Goal: Information Seeking & Learning: Learn about a topic

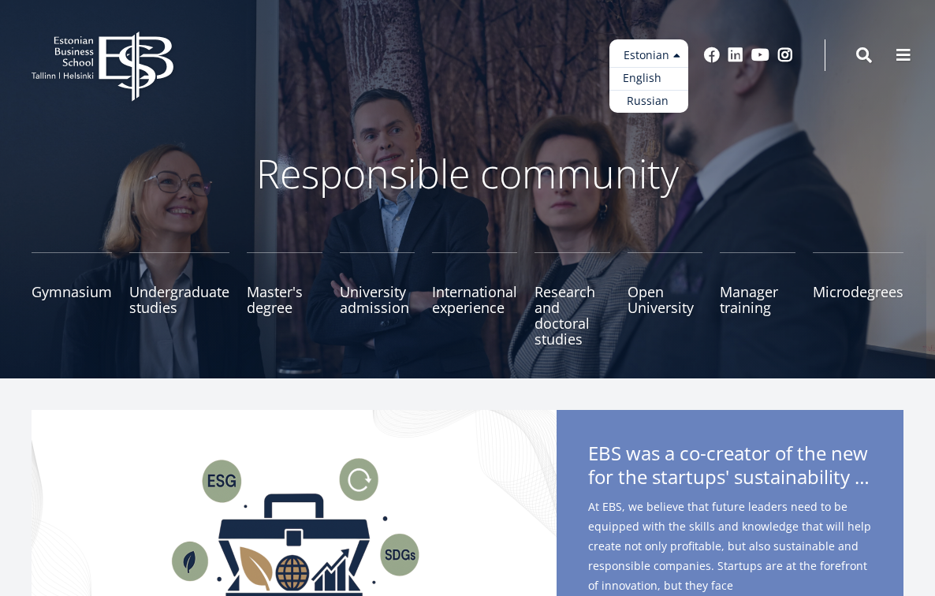
click at [657, 80] on font "English" at bounding box center [642, 77] width 39 height 15
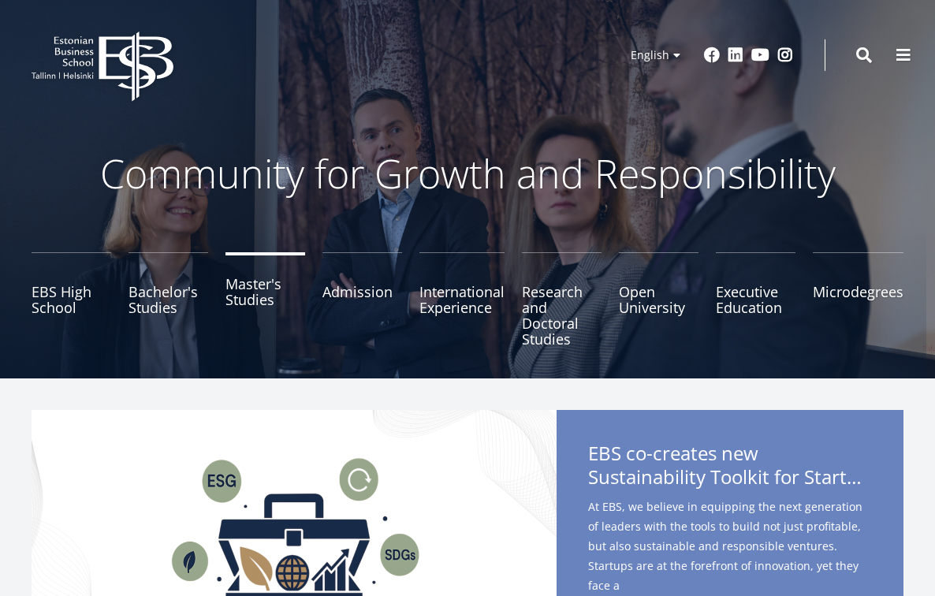
click at [252, 297] on link "Master's Studies" at bounding box center [266, 299] width 80 height 95
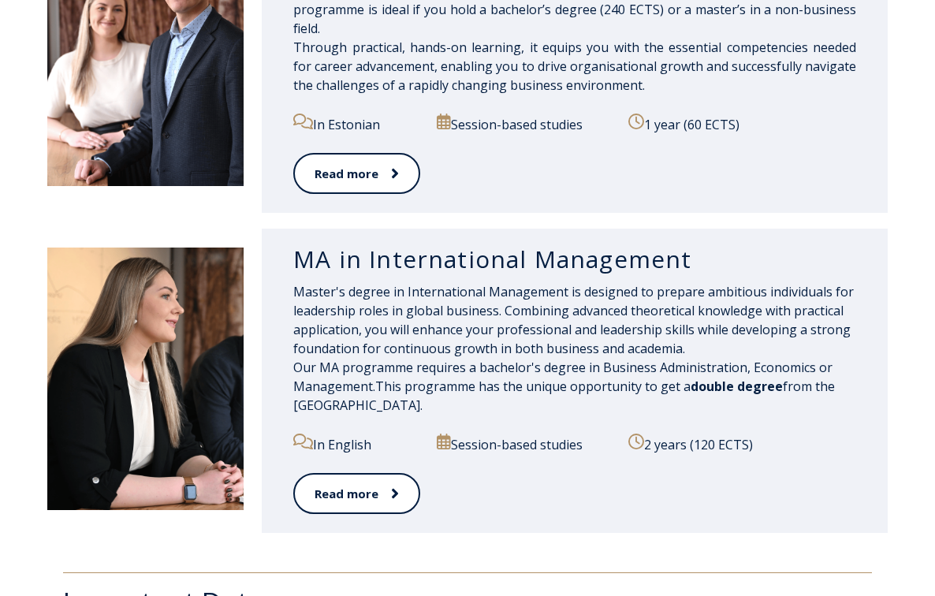
scroll to position [1558, 0]
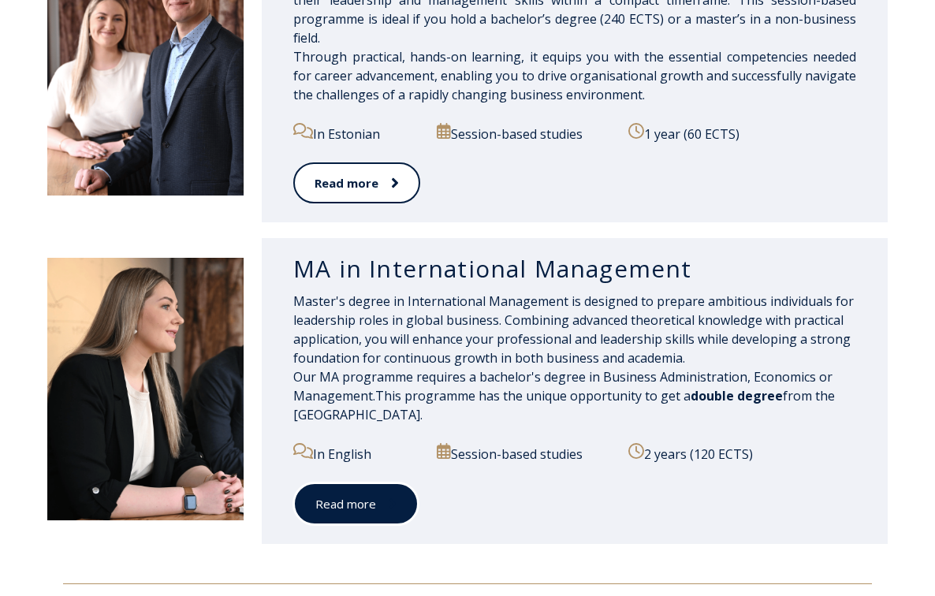
click at [350, 494] on link "Read more" at bounding box center [355, 504] width 125 height 43
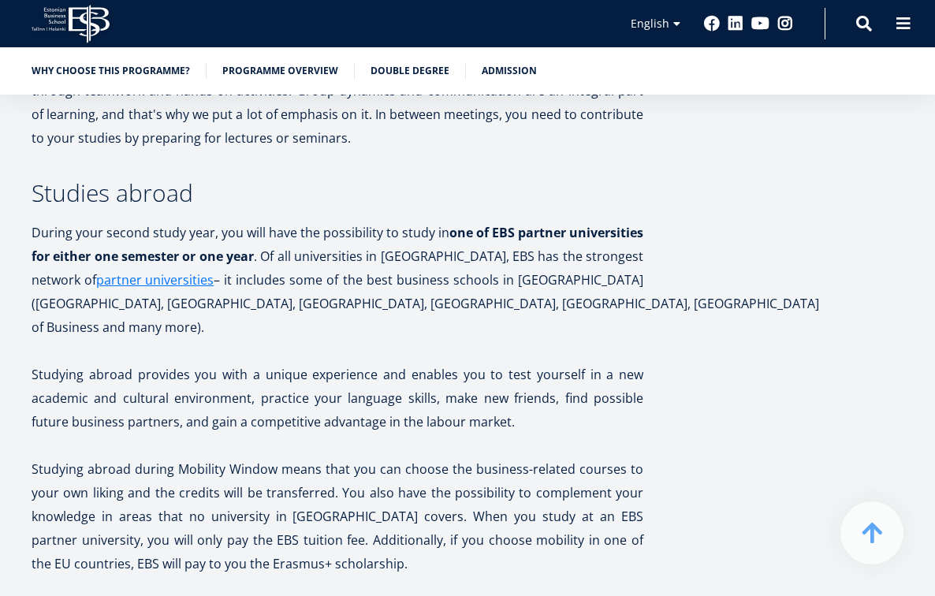
scroll to position [3397, 0]
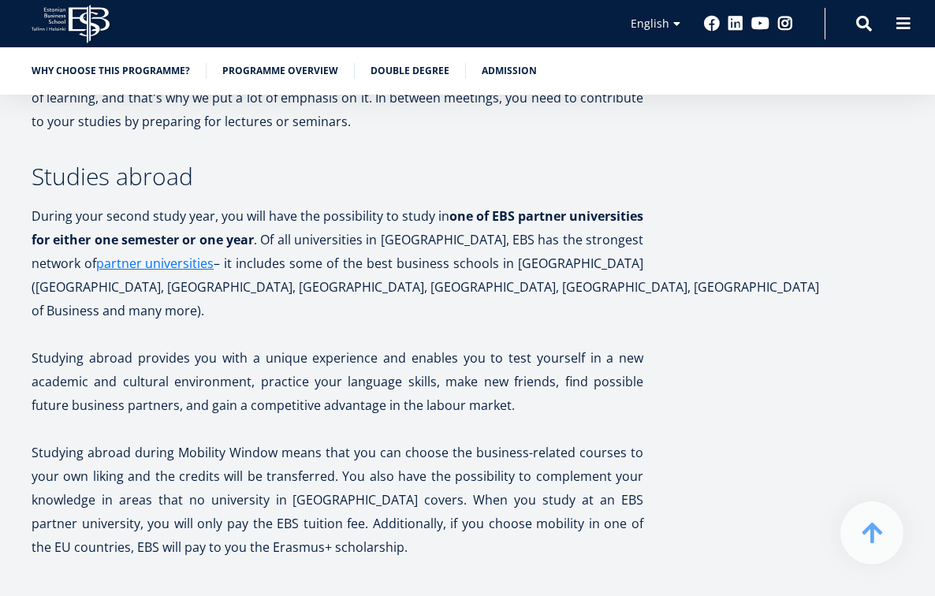
drag, startPoint x: 410, startPoint y: 295, endPoint x: 494, endPoint y: 294, distance: 83.6
click at [494, 295] on p "During your second study year, you will have the possibility to study in one of…" at bounding box center [338, 263] width 612 height 118
click at [538, 294] on p "During your second study year, you will have the possibility to study in one of…" at bounding box center [338, 263] width 612 height 118
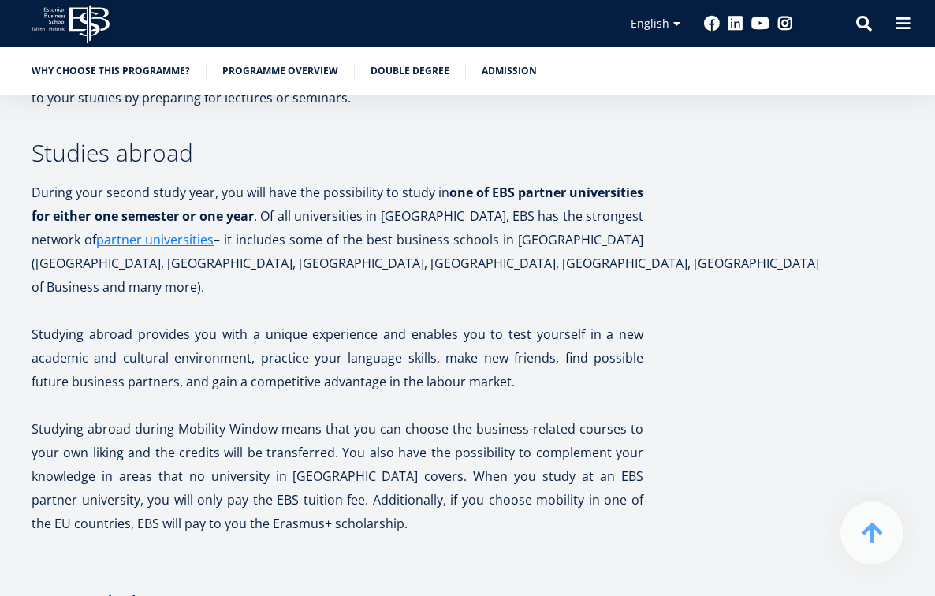
scroll to position [3425, 0]
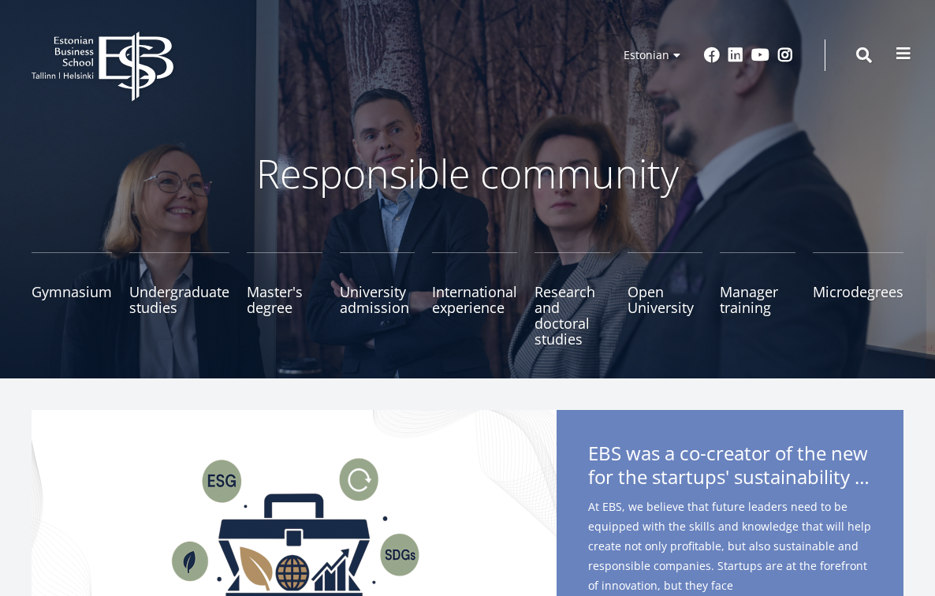
click at [896, 59] on span at bounding box center [904, 54] width 16 height 16
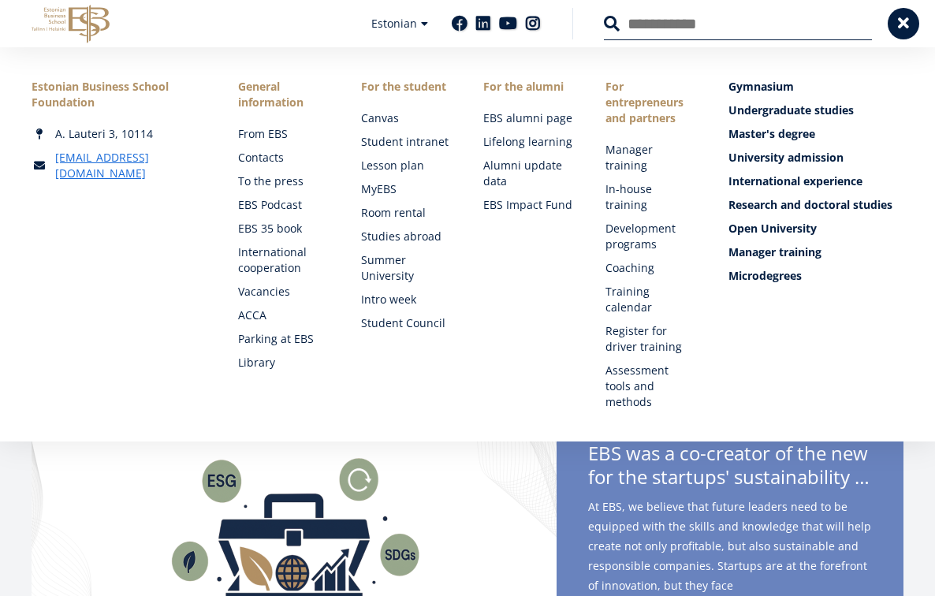
click at [690, 14] on input "Search" at bounding box center [738, 23] width 268 height 33
type input "********"
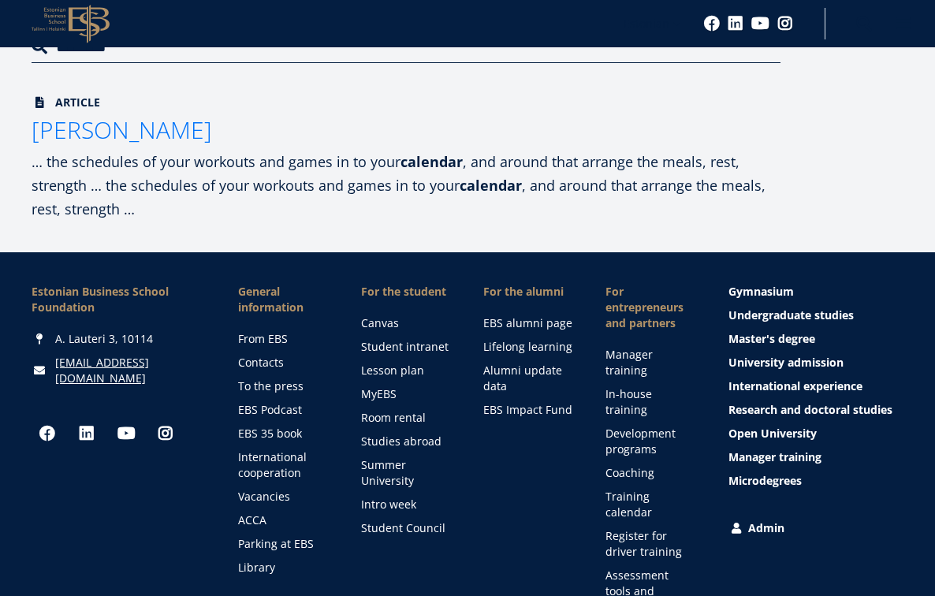
scroll to position [122, 0]
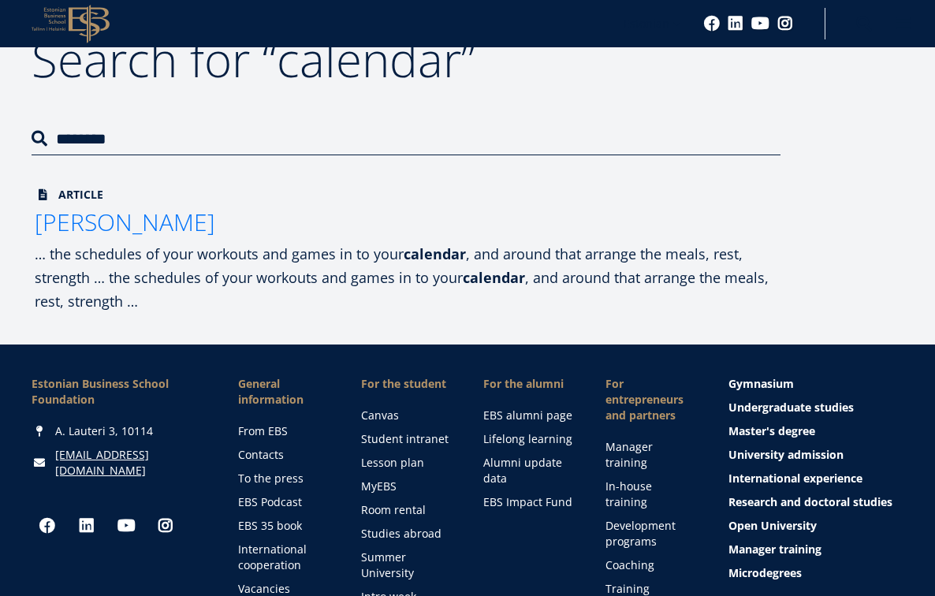
click at [99, 228] on font "[PERSON_NAME]" at bounding box center [125, 222] width 181 height 32
